Goal: Information Seeking & Learning: Learn about a topic

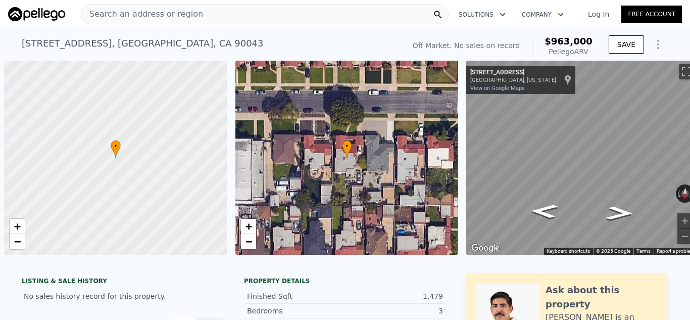
scroll to position [0, 4]
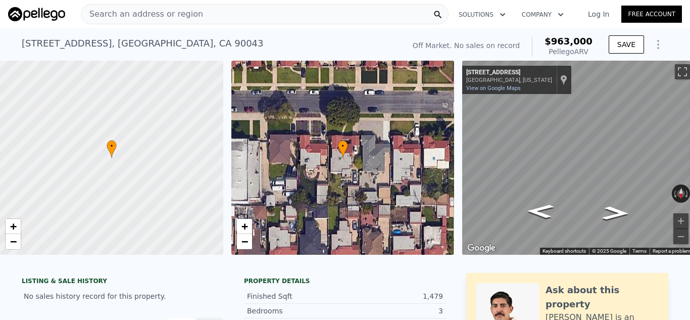
click at [197, 12] on div "Search an address or region" at bounding box center [265, 14] width 368 height 20
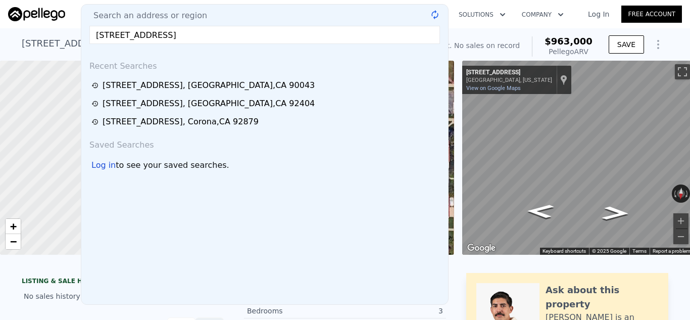
type input "[STREET_ADDRESS]"
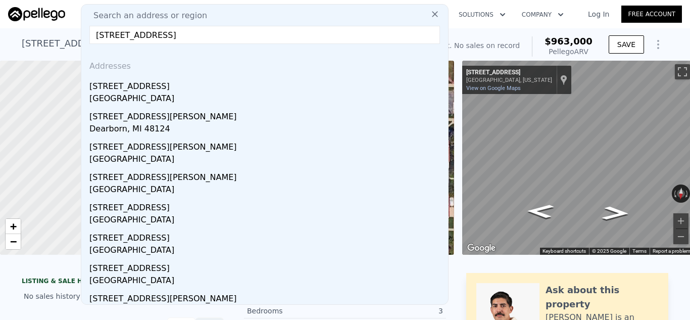
click at [269, 85] on div "[STREET_ADDRESS]" at bounding box center [266, 84] width 355 height 16
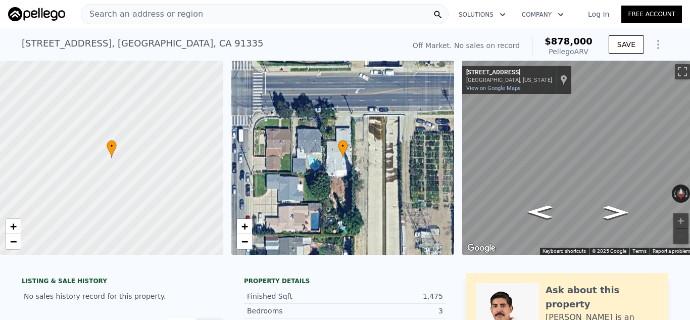
click at [297, 16] on div "Search an address or region" at bounding box center [265, 14] width 368 height 20
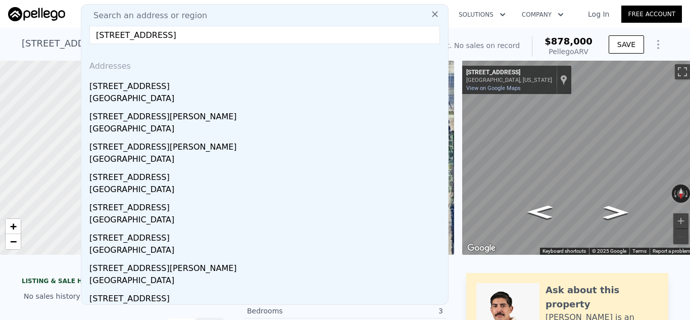
type input "[STREET_ADDRESS]"
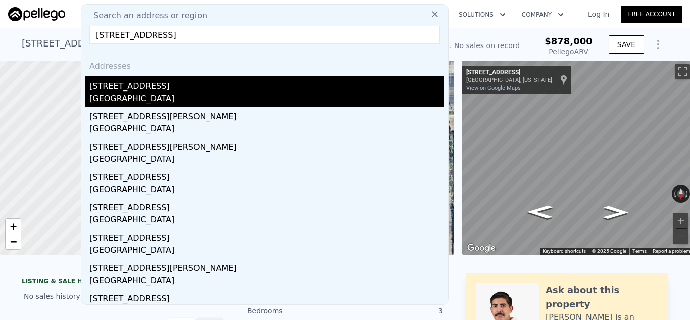
click at [147, 91] on div "[STREET_ADDRESS]" at bounding box center [266, 84] width 355 height 16
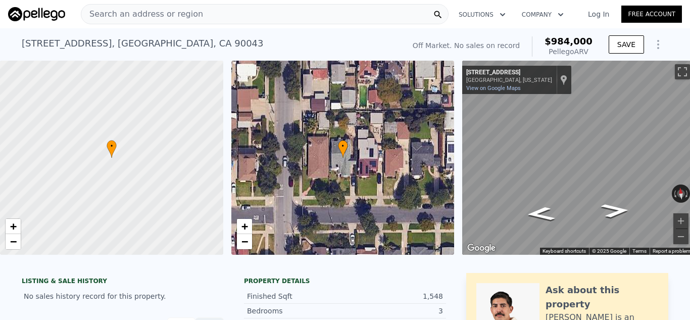
click at [196, 19] on div "Search an address or region" at bounding box center [265, 14] width 368 height 20
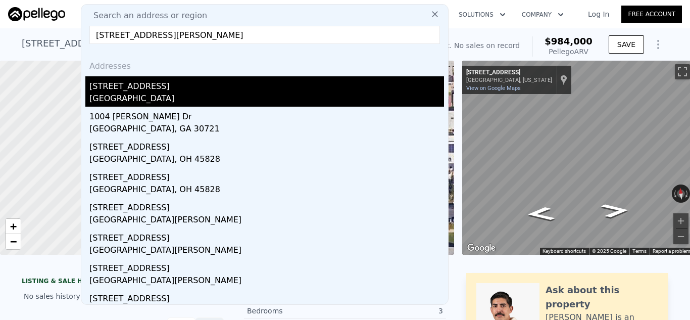
type input "[STREET_ADDRESS][PERSON_NAME]"
click at [183, 83] on div "[STREET_ADDRESS]" at bounding box center [266, 84] width 355 height 16
